Goal: Entertainment & Leisure: Consume media (video, audio)

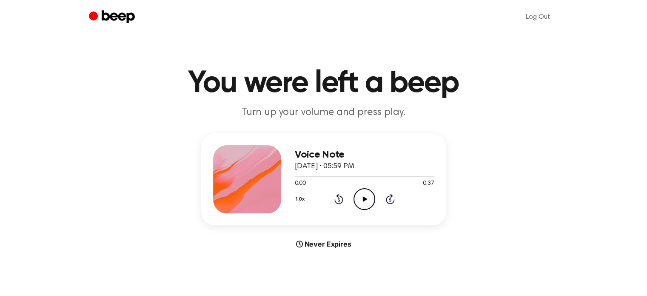
click at [367, 196] on icon "Play Audio" at bounding box center [365, 199] width 22 height 22
click at [362, 199] on icon "Play Audio" at bounding box center [365, 199] width 22 height 22
click at [370, 197] on icon "Play Audio" at bounding box center [365, 199] width 22 height 22
click at [361, 201] on icon "Play Audio" at bounding box center [365, 199] width 22 height 22
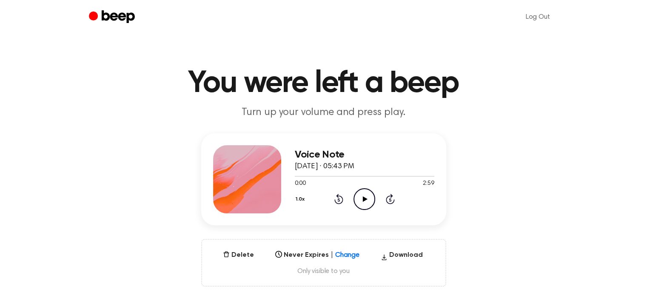
click at [361, 197] on icon "Play Audio" at bounding box center [365, 199] width 22 height 22
